Goal: Task Accomplishment & Management: Manage account settings

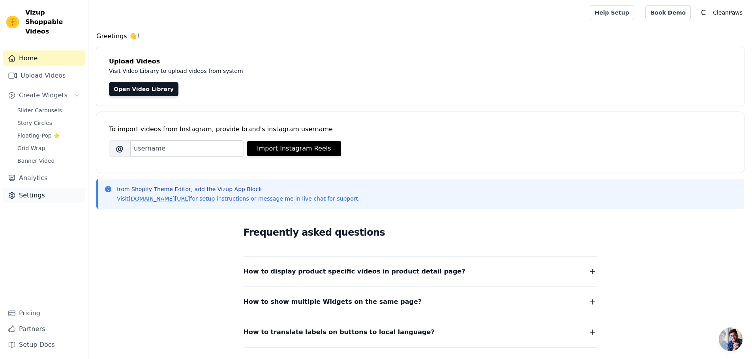
click at [52, 188] on link "Settings" at bounding box center [44, 196] width 82 height 16
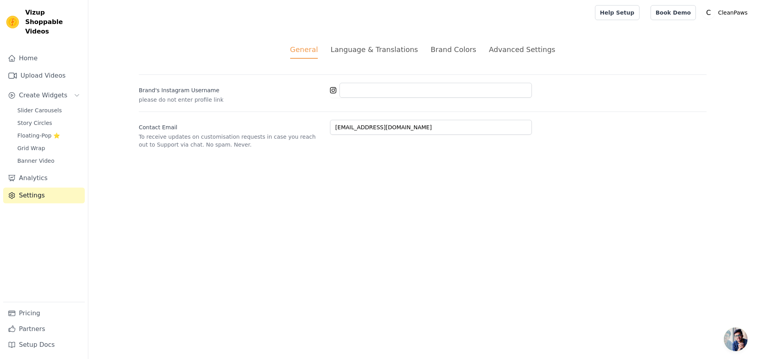
click at [441, 47] on div "Brand Colors" at bounding box center [454, 49] width 46 height 11
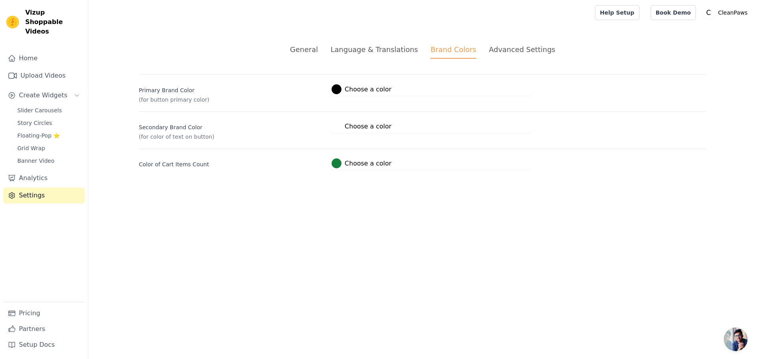
click at [503, 49] on div "Advanced Settings" at bounding box center [522, 49] width 66 height 11
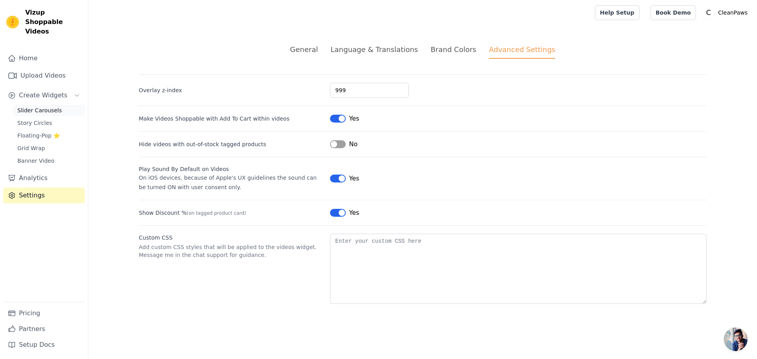
click at [40, 106] on link "Slider Carousels" at bounding box center [49, 110] width 72 height 11
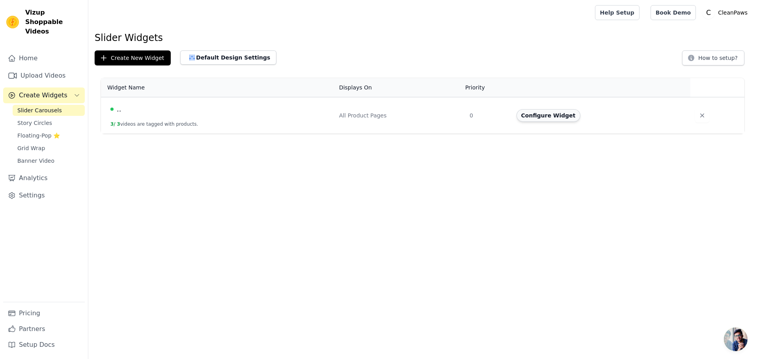
click at [556, 118] on button "Configure Widget" at bounding box center [549, 115] width 64 height 13
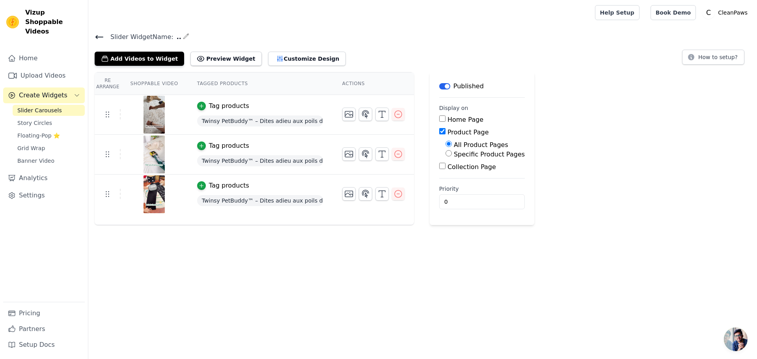
click at [439, 117] on input "Home Page" at bounding box center [442, 119] width 6 height 6
checkbox input "true"
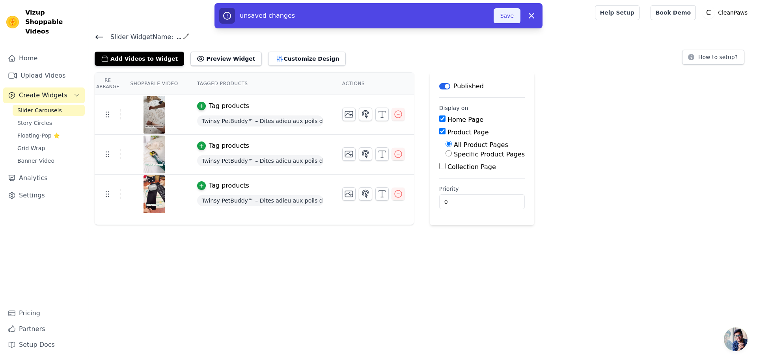
click at [505, 19] on button "Save" at bounding box center [507, 15] width 27 height 15
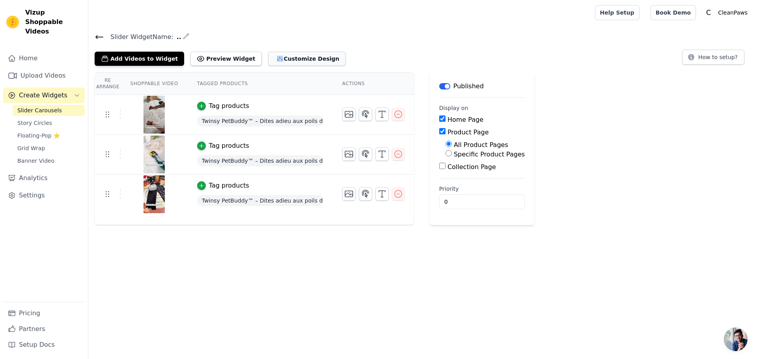
click at [268, 58] on button "Customize Design" at bounding box center [307, 59] width 78 height 14
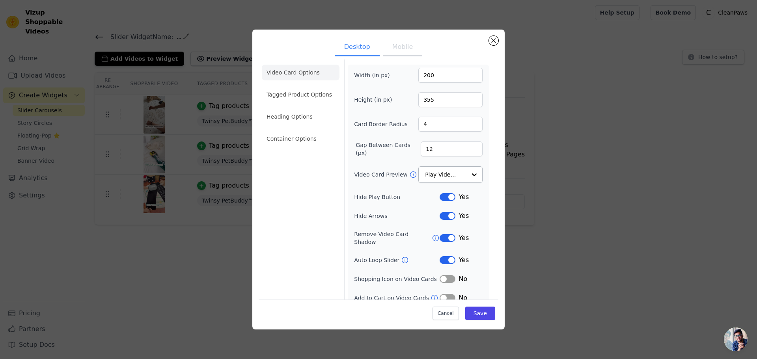
scroll to position [6, 0]
click at [451, 171] on input "Video Card Preview" at bounding box center [446, 173] width 41 height 16
click at [320, 129] on li "Tagged Product Options" at bounding box center [301, 137] width 78 height 16
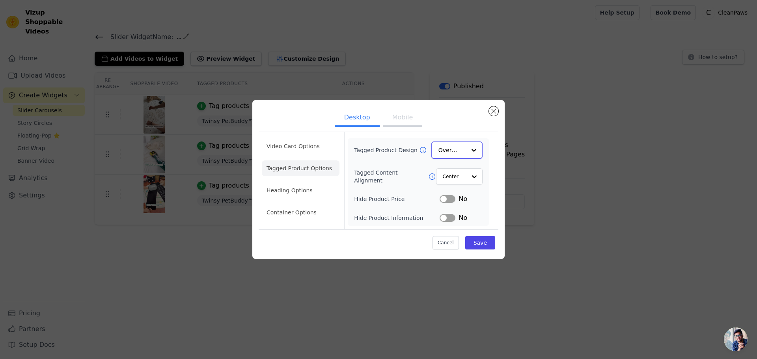
click at [477, 150] on div at bounding box center [474, 150] width 16 height 16
click at [413, 151] on label "Tagged Product Design" at bounding box center [386, 150] width 65 height 8
click at [439, 151] on input "Tagged Product Design" at bounding box center [453, 150] width 28 height 16
click at [420, 151] on icon at bounding box center [423, 150] width 8 height 8
click at [464, 159] on div "Tagged Product Design Overlay Tagged Content Alignment Center Hide Product Pric…" at bounding box center [418, 182] width 129 height 80
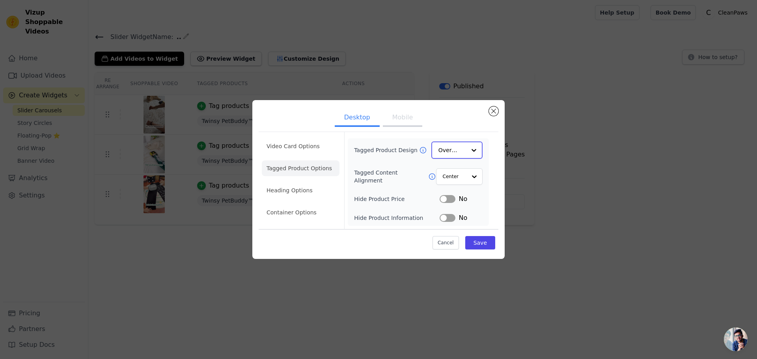
click at [463, 153] on input "Tagged Product Design" at bounding box center [453, 150] width 28 height 16
click at [459, 203] on div "Minimalist" at bounding box center [457, 202] width 51 height 17
click at [449, 200] on button "Label" at bounding box center [448, 199] width 16 height 8
click at [447, 220] on button "Label" at bounding box center [448, 218] width 16 height 8
click at [452, 180] on input "Tagged Content Alignment" at bounding box center [455, 176] width 24 height 16
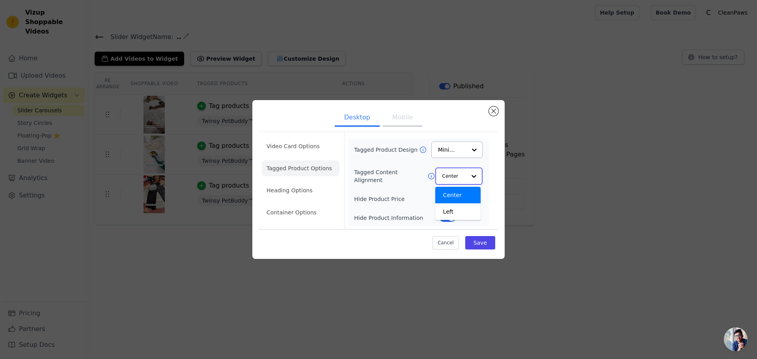
click at [452, 180] on input "Tagged Content Alignment" at bounding box center [455, 176] width 24 height 16
click at [484, 239] on button "Save" at bounding box center [481, 242] width 30 height 13
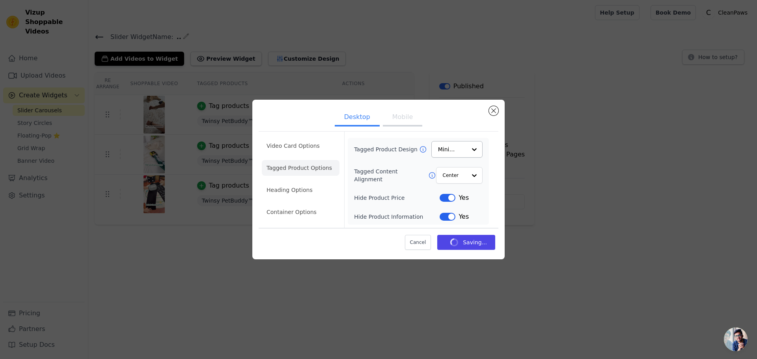
click at [398, 119] on button "Mobile" at bounding box center [402, 117] width 39 height 17
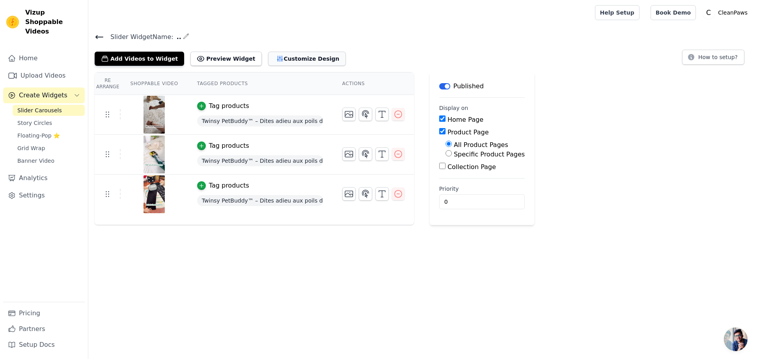
click at [276, 55] on icon "button" at bounding box center [280, 59] width 8 height 8
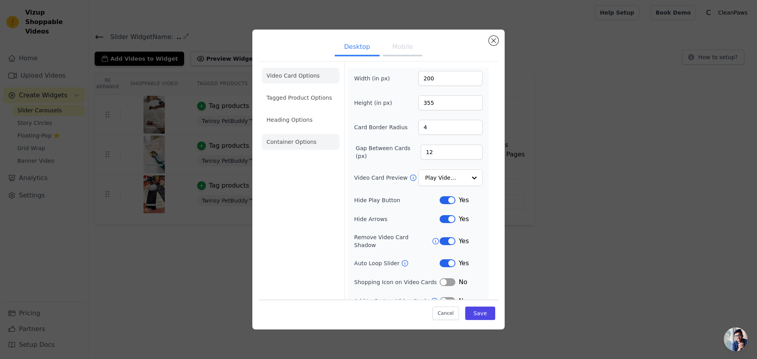
click at [299, 140] on li "Container Options" at bounding box center [301, 142] width 78 height 16
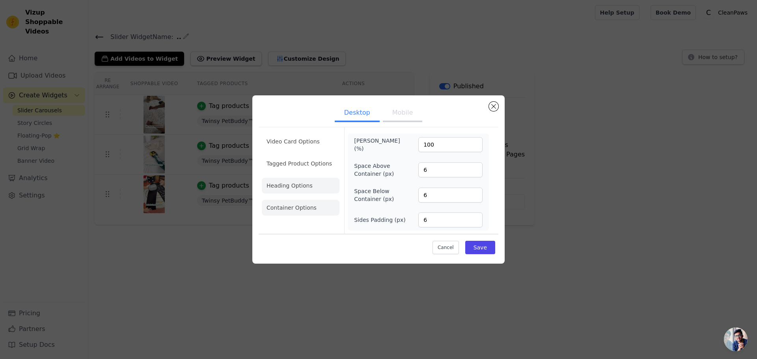
click at [293, 187] on li "Heading Options" at bounding box center [301, 186] width 78 height 16
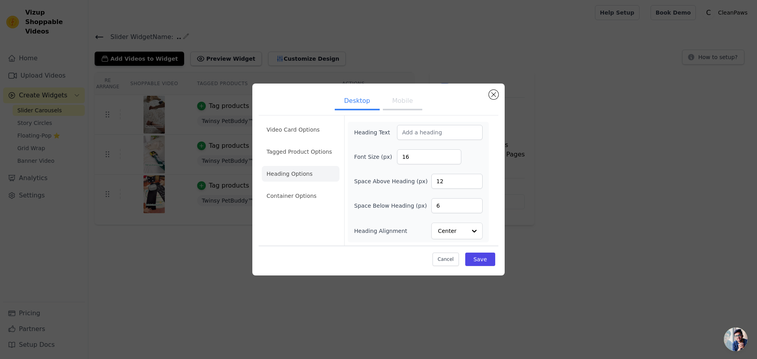
click at [299, 141] on ul "Video Card Options Tagged Product Options Heading Options Container Options" at bounding box center [301, 163] width 78 height 88
click at [299, 188] on li "Tagged Product Options" at bounding box center [301, 196] width 78 height 16
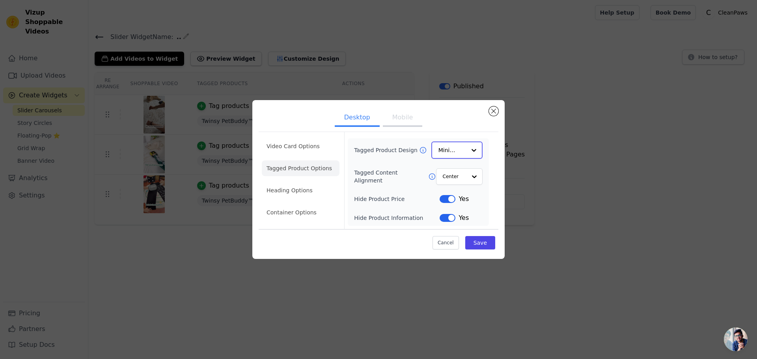
click at [456, 151] on input "Tagged Product Design" at bounding box center [453, 150] width 28 height 16
click at [460, 184] on div "Overlay" at bounding box center [457, 186] width 51 height 17
click at [481, 242] on button "Save" at bounding box center [481, 242] width 30 height 13
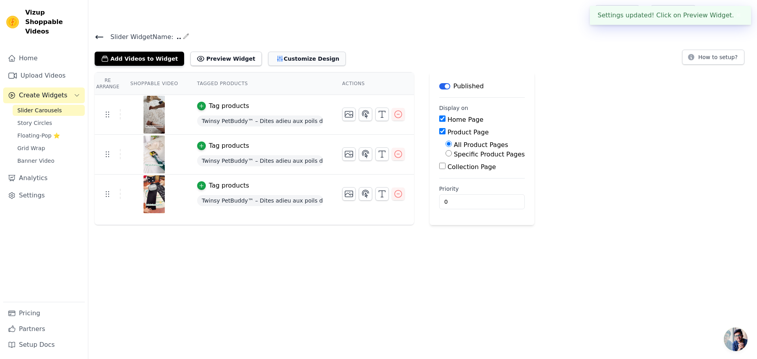
click at [302, 57] on button "Customize Design" at bounding box center [307, 59] width 78 height 14
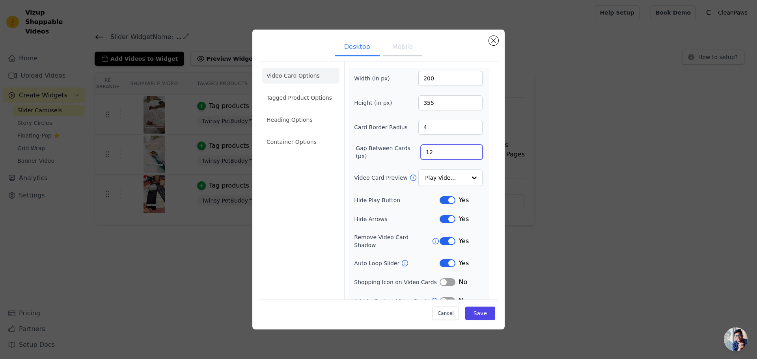
drag, startPoint x: 432, startPoint y: 160, endPoint x: 398, endPoint y: 162, distance: 34.4
click at [398, 162] on div "Width (in px) 200 Height (in px) 355 Card Border Radius 4 Gap Between Cards (px…" at bounding box center [418, 188] width 129 height 235
click at [491, 143] on div "Video Card Options Tagged Product Options Heading Options Container Options Wid…" at bounding box center [379, 186] width 240 height 251
drag, startPoint x: 419, startPoint y: 126, endPoint x: 395, endPoint y: 127, distance: 23.7
click at [395, 127] on div "Card Border Radius 4" at bounding box center [418, 127] width 129 height 15
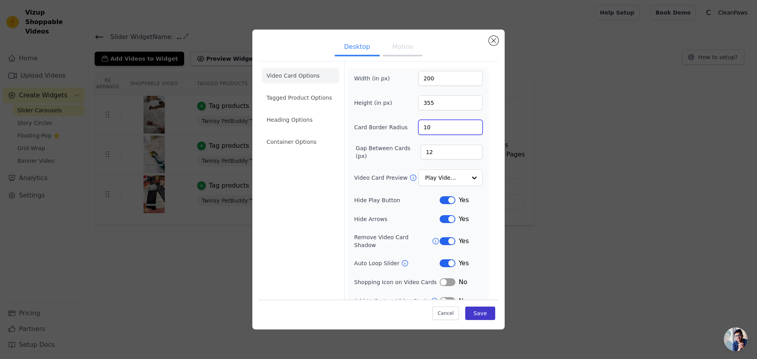
type input "10"
click at [470, 314] on button "Save" at bounding box center [481, 313] width 30 height 13
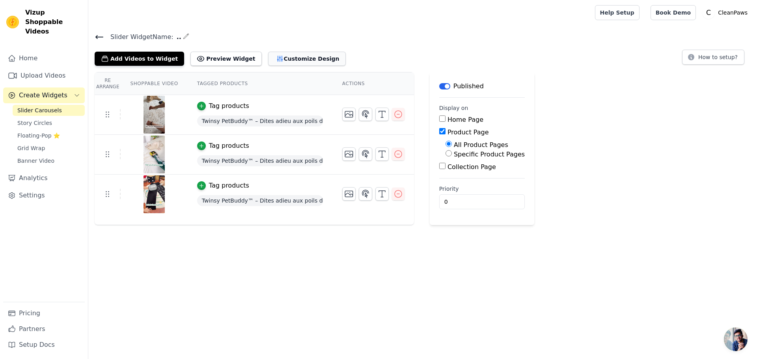
click at [286, 55] on button "Customize Design" at bounding box center [307, 59] width 78 height 14
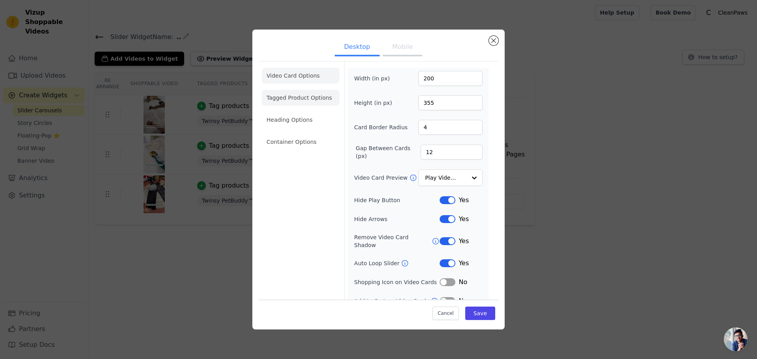
click at [316, 134] on li "Tagged Product Options" at bounding box center [301, 142] width 78 height 16
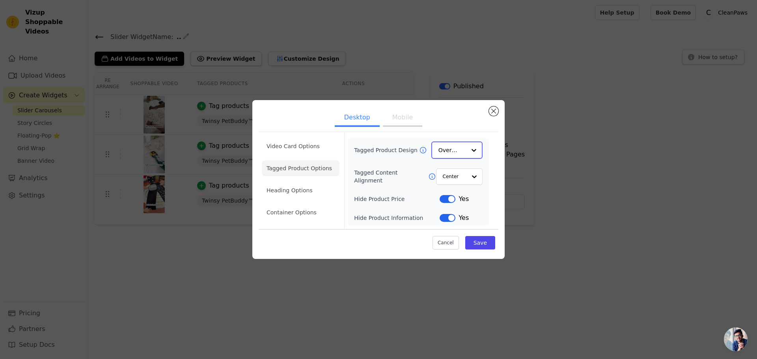
click at [459, 154] on input "Tagged Product Design" at bounding box center [453, 150] width 28 height 16
click at [464, 169] on div "Card" at bounding box center [457, 169] width 51 height 17
click at [479, 248] on button "Save" at bounding box center [481, 242] width 30 height 13
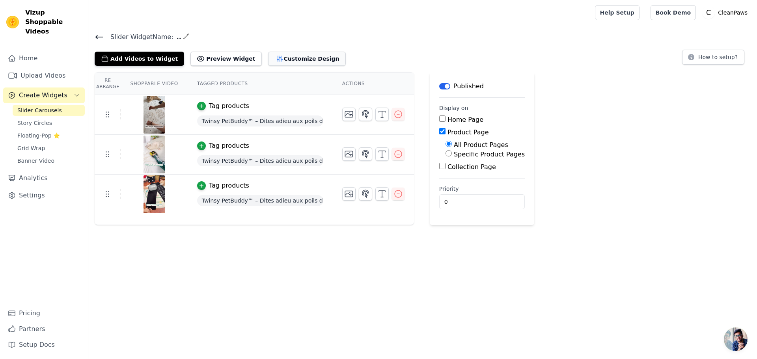
click at [298, 55] on button "Customize Design" at bounding box center [307, 59] width 78 height 14
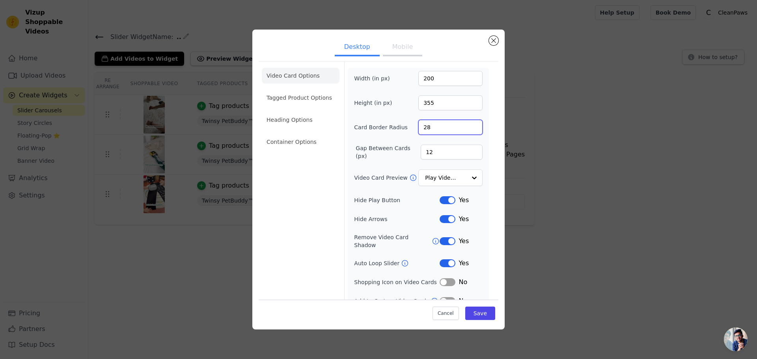
type input "28"
click at [471, 124] on input "28" at bounding box center [451, 127] width 64 height 15
click at [486, 311] on button "Save" at bounding box center [481, 313] width 30 height 13
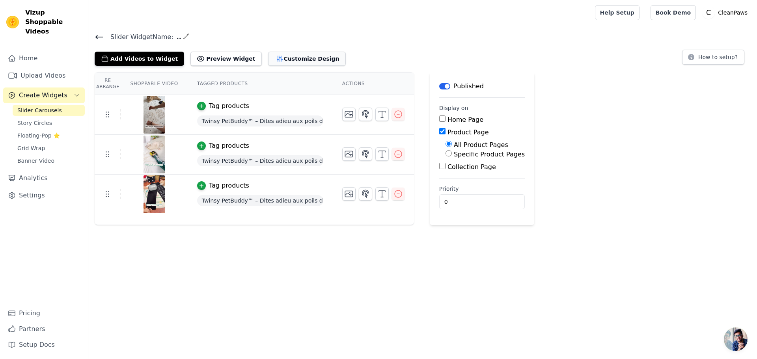
click at [297, 62] on button "Customize Design" at bounding box center [307, 59] width 78 height 14
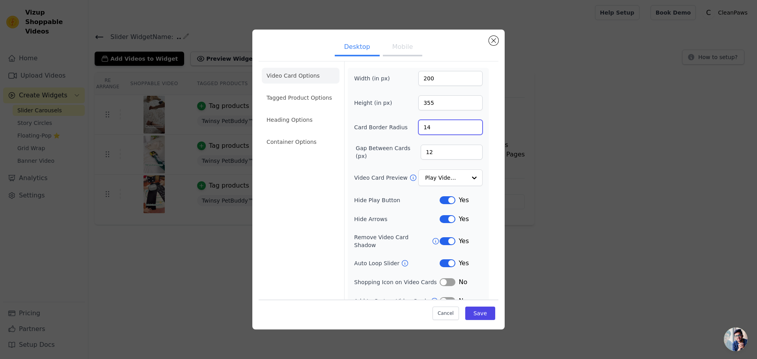
click at [469, 131] on input "14" at bounding box center [451, 127] width 64 height 15
click at [469, 131] on input "13" at bounding box center [451, 127] width 64 height 15
click at [469, 131] on input "12" at bounding box center [451, 127] width 64 height 15
click at [469, 131] on input "11" at bounding box center [451, 127] width 64 height 15
click at [469, 131] on input "9" at bounding box center [451, 127] width 64 height 15
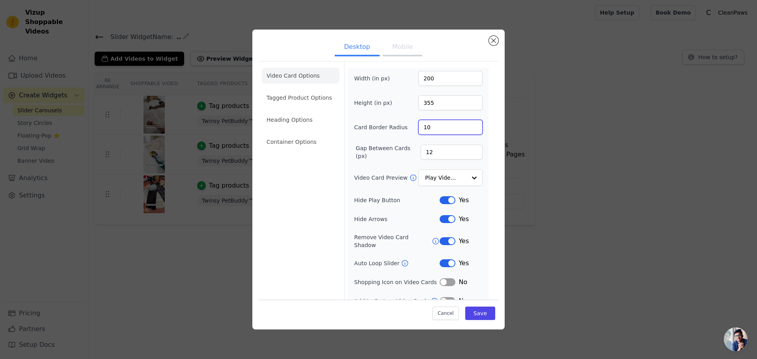
type input "10"
click at [471, 123] on input "10" at bounding box center [451, 127] width 64 height 15
drag, startPoint x: 450, startPoint y: 84, endPoint x: 404, endPoint y: 81, distance: 45.8
click at [404, 81] on div "Width (in px) 200" at bounding box center [418, 78] width 129 height 15
click at [469, 76] on input "283" at bounding box center [451, 78] width 64 height 15
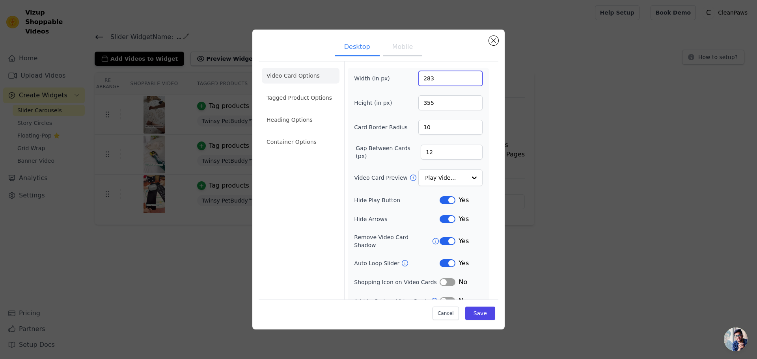
drag, startPoint x: 445, startPoint y: 82, endPoint x: 404, endPoint y: 88, distance: 41.0
click at [404, 88] on div "Width (in px) 283 Height (in px) 355 Card Border Radius 10 Gap Between Cards (p…" at bounding box center [418, 188] width 129 height 235
type input "400"
click at [426, 103] on input "355" at bounding box center [451, 102] width 64 height 15
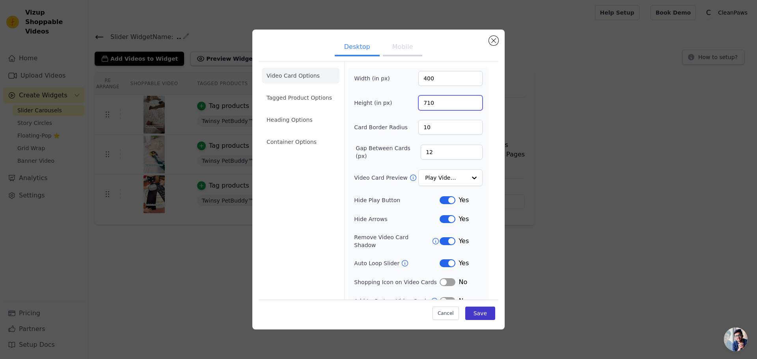
type input "710"
click at [475, 309] on button "Save" at bounding box center [481, 313] width 30 height 13
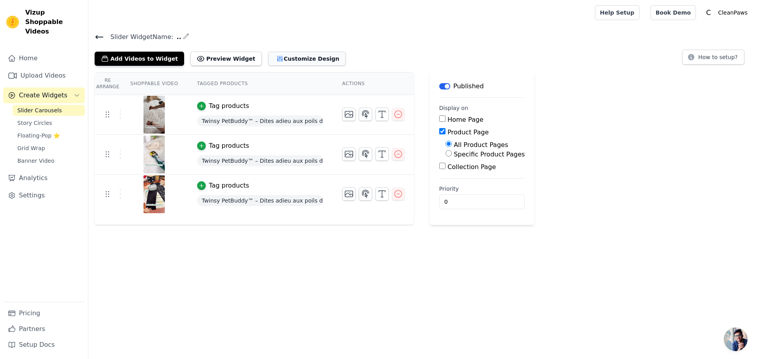
click at [297, 58] on button "Customize Design" at bounding box center [307, 59] width 78 height 14
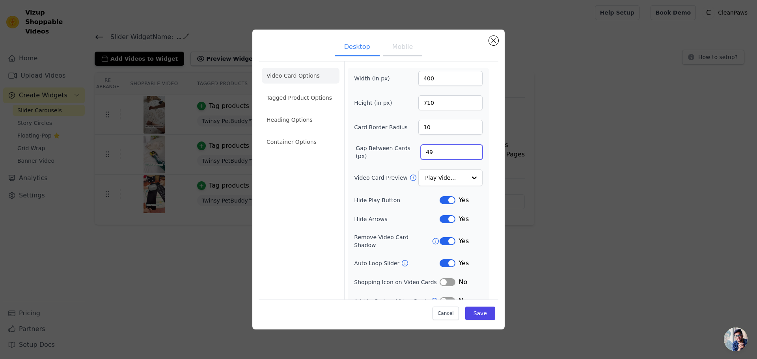
click at [468, 148] on input "49" at bounding box center [452, 152] width 62 height 15
click at [465, 151] on input "49" at bounding box center [452, 152] width 62 height 15
type input "50"
click at [469, 149] on input "50" at bounding box center [452, 152] width 62 height 15
click at [475, 320] on button "Save" at bounding box center [481, 313] width 30 height 13
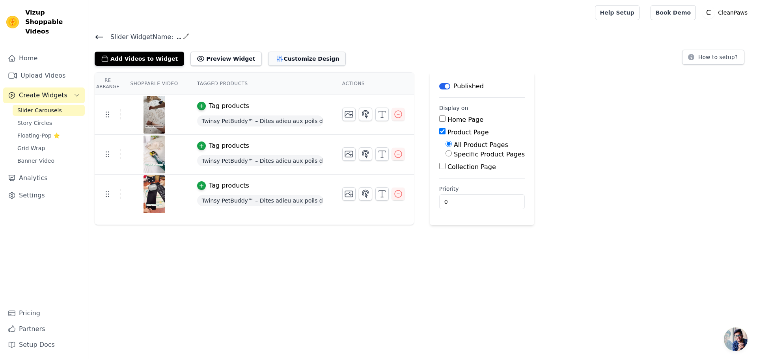
click at [277, 63] on button "Customize Design" at bounding box center [307, 59] width 78 height 14
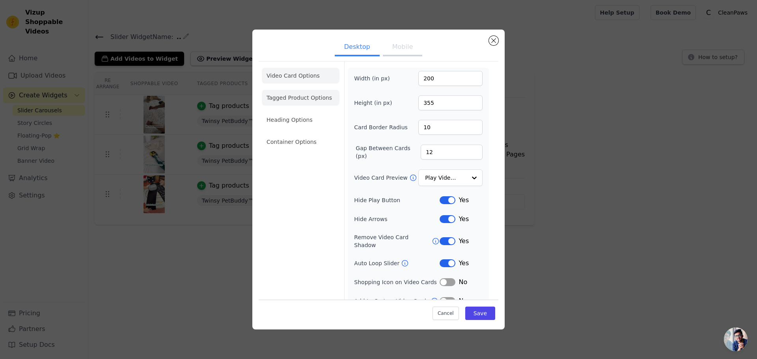
click at [317, 134] on li "Tagged Product Options" at bounding box center [301, 142] width 78 height 16
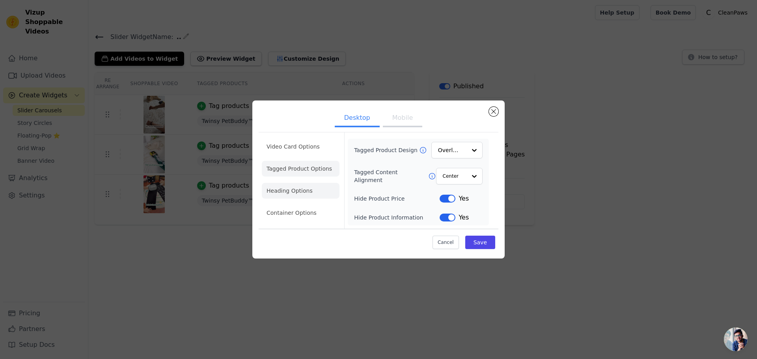
click at [317, 193] on li "Heading Options" at bounding box center [301, 191] width 78 height 16
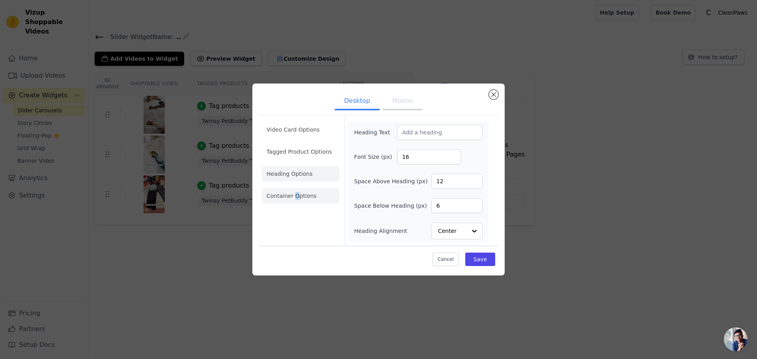
click at [295, 194] on li "Container Options" at bounding box center [301, 196] width 78 height 16
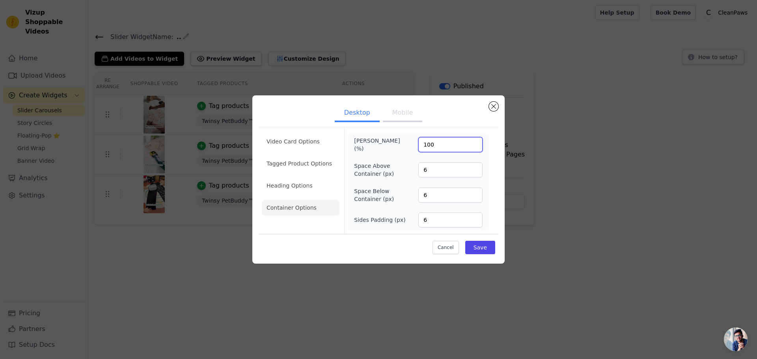
drag, startPoint x: 441, startPoint y: 144, endPoint x: 408, endPoint y: 148, distance: 33.8
click at [408, 148] on div "[PERSON_NAME] (%) 100" at bounding box center [418, 145] width 129 height 16
click at [477, 141] on input "100" at bounding box center [451, 144] width 64 height 15
click at [431, 148] on input "100" at bounding box center [451, 144] width 64 height 15
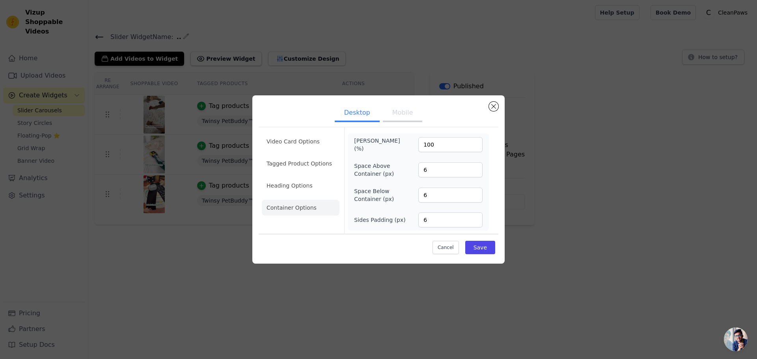
click at [399, 112] on button "Mobile" at bounding box center [402, 113] width 39 height 17
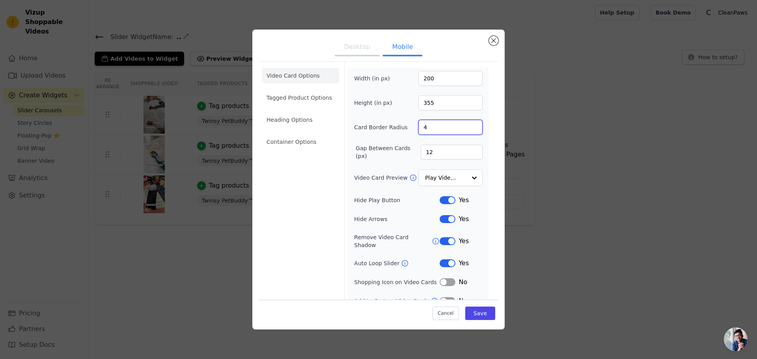
drag, startPoint x: 426, startPoint y: 129, endPoint x: 419, endPoint y: 129, distance: 7.9
click at [419, 129] on input "4" at bounding box center [451, 127] width 64 height 15
type input "10"
click at [302, 134] on li "Tagged Product Options" at bounding box center [301, 142] width 78 height 16
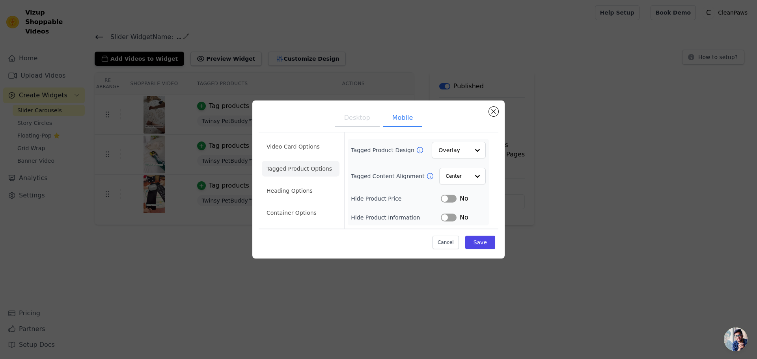
click at [446, 195] on button "Label" at bounding box center [449, 199] width 16 height 8
click at [450, 212] on div "Tagged Product Design Overlay Tagged Content Alignment Center Hide Product Pric…" at bounding box center [418, 182] width 135 height 80
click at [451, 217] on button "Label" at bounding box center [449, 218] width 16 height 8
click at [451, 175] on input "Tagged Content Alignment" at bounding box center [458, 176] width 24 height 16
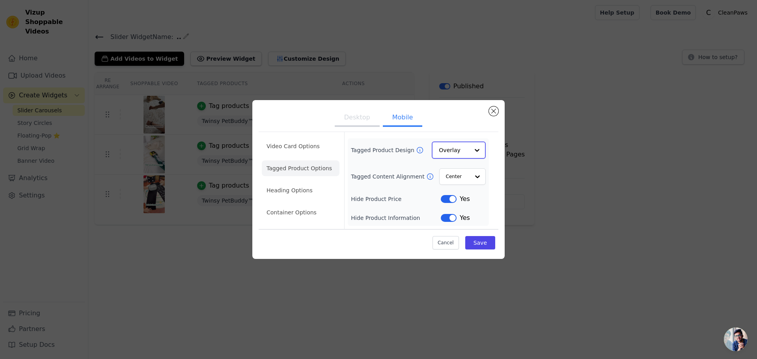
click at [451, 151] on input "Tagged Product Design" at bounding box center [454, 150] width 30 height 16
click at [477, 239] on button "Save" at bounding box center [481, 242] width 30 height 13
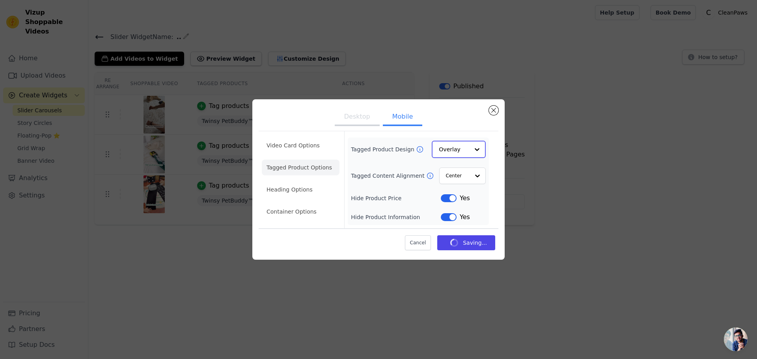
click at [451, 148] on input "Tagged Product Design" at bounding box center [454, 150] width 30 height 16
click at [299, 193] on li "Heading Options" at bounding box center [301, 190] width 78 height 16
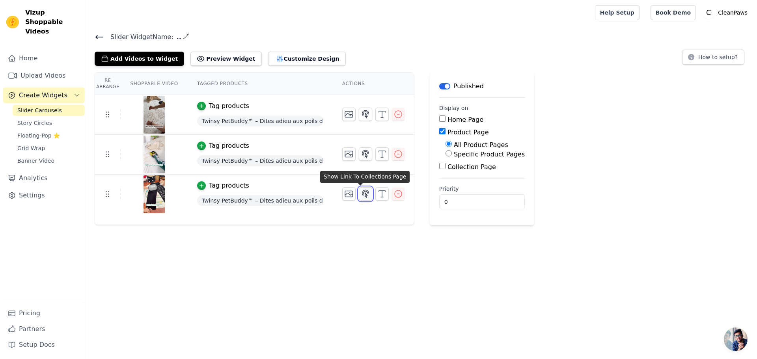
click at [363, 198] on icon "button" at bounding box center [365, 193] width 9 height 9
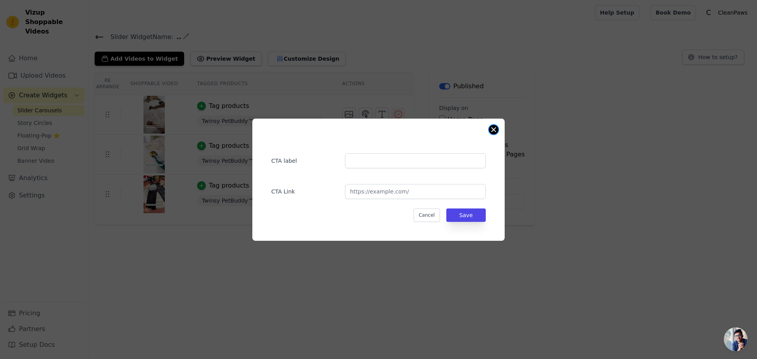
click at [495, 132] on button "Close modal" at bounding box center [493, 129] width 9 height 9
